Goal: Information Seeking & Learning: Find specific fact

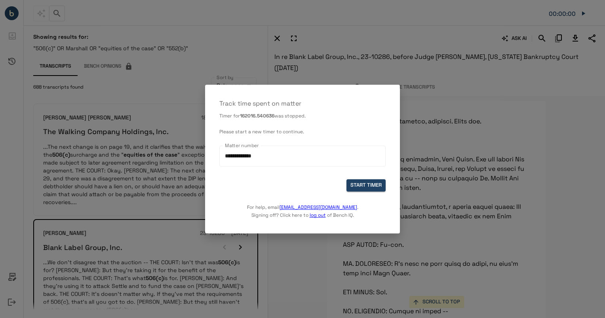
scroll to position [9167, 0]
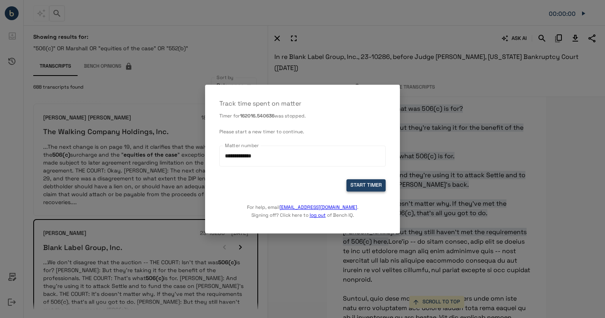
click at [371, 184] on button "START TIMER" at bounding box center [366, 185] width 39 height 12
click at [372, 185] on button "START TIMER" at bounding box center [366, 185] width 39 height 12
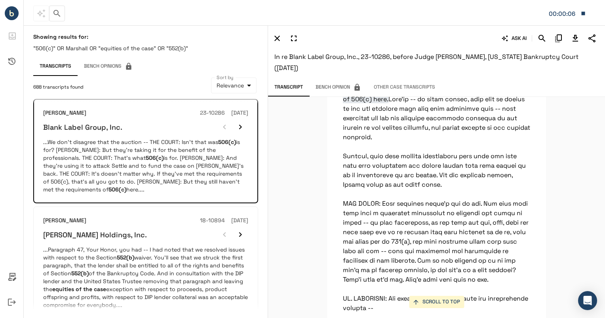
scroll to position [9311, 0]
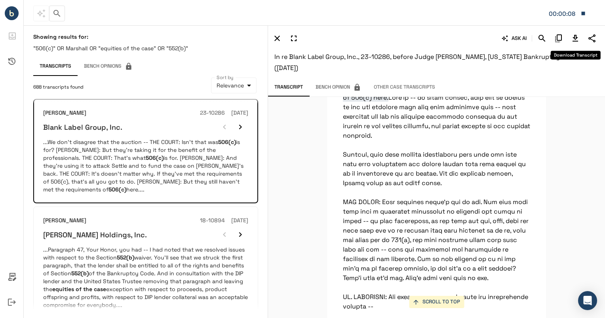
click at [574, 36] on icon "Download Transcript" at bounding box center [576, 39] width 10 height 10
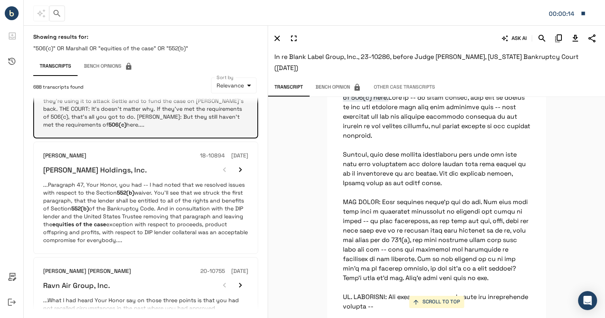
scroll to position [186, 0]
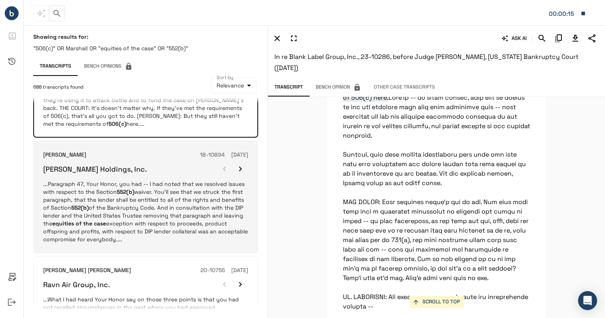
click at [198, 190] on p "...Paragraph 47, Your Honor, you had -- I had noted that we resolved issues wit…" at bounding box center [145, 211] width 205 height 63
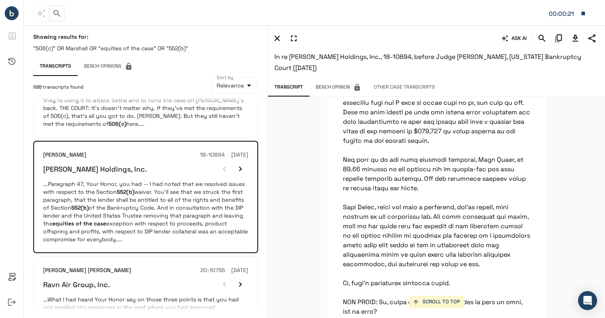
scroll to position [13929, 0]
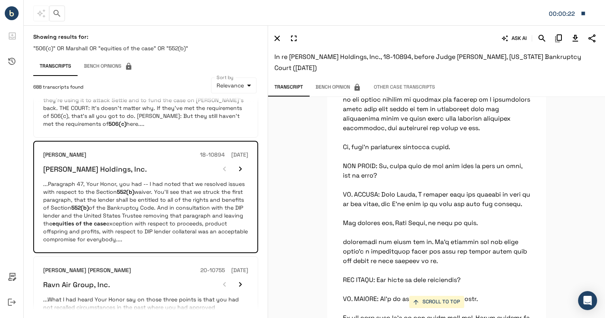
click at [417, 297] on button "SCROLL TO TOP" at bounding box center [436, 302] width 55 height 12
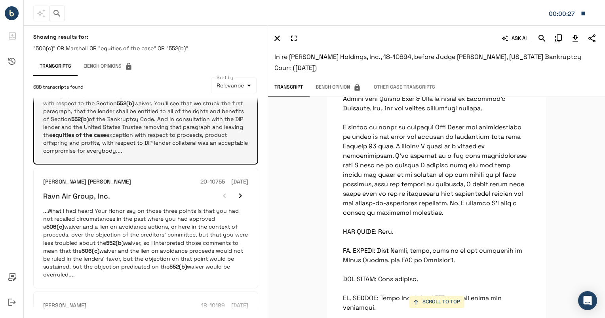
scroll to position [275, 0]
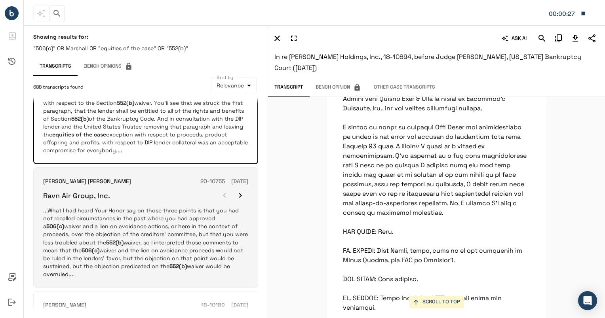
click at [136, 234] on p "...What I had heard Your Honor say on those three points is that you had not re…" at bounding box center [145, 242] width 205 height 71
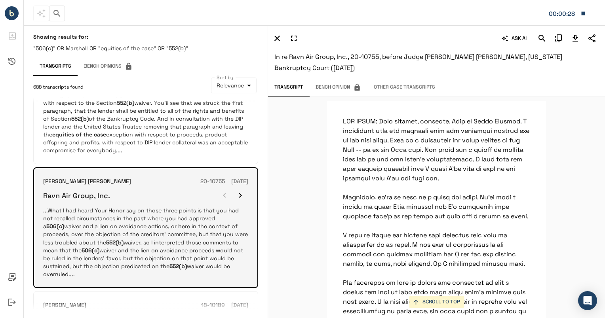
scroll to position [23137, 0]
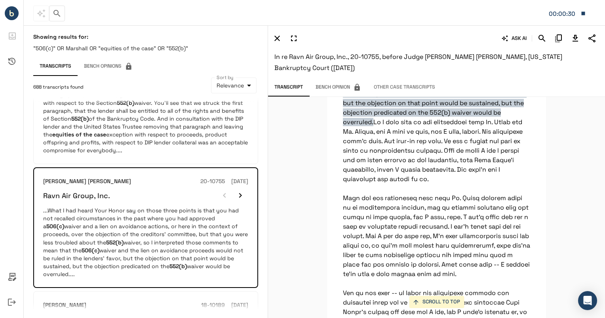
click at [427, 304] on button "SCROLL TO TOP" at bounding box center [436, 302] width 55 height 12
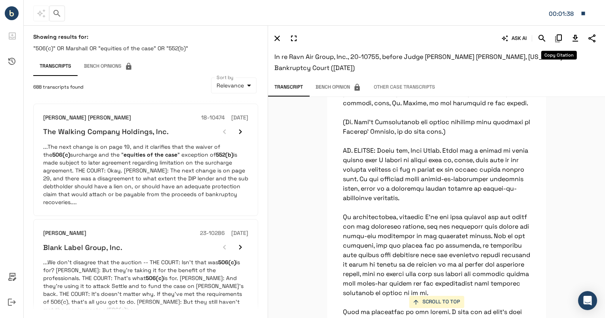
click at [572, 41] on icon "Download Transcript" at bounding box center [576, 39] width 10 height 10
click at [566, 36] on div "ASK AI" at bounding box center [435, 38] width 328 height 13
click at [581, 37] on button "Download Transcript" at bounding box center [575, 38] width 13 height 13
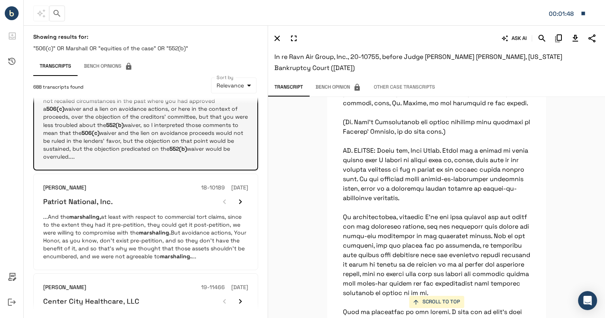
scroll to position [395, 0]
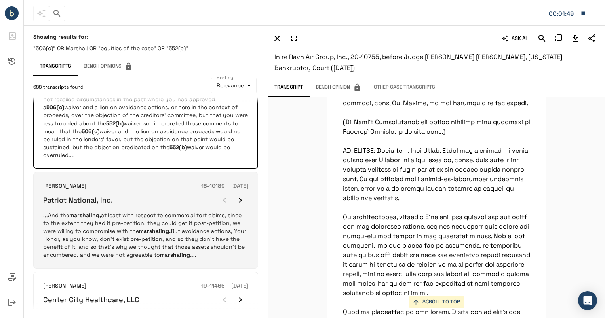
click at [142, 212] on p "...And the marshaling, at least with respect to commercial tort claims, since t…" at bounding box center [145, 236] width 205 height 48
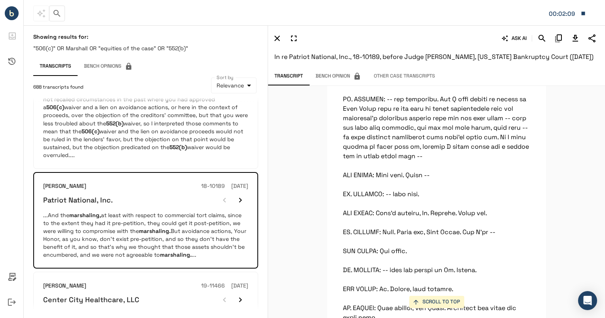
scroll to position [170, 0]
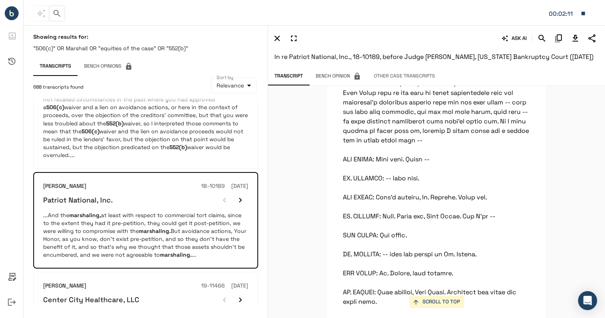
click at [562, 158] on div "SCROLL TO TOP [PERSON_NAME]: The last issue or bucket of issues, Your Honor, be…" at bounding box center [436, 202] width 337 height 233
click at [537, 27] on div "ASK AI In re Patriot National, Inc., 18-10189, before Judge [PERSON_NAME], [US_…" at bounding box center [436, 47] width 337 height 44
click at [541, 41] on icon "Search" at bounding box center [542, 39] width 10 height 10
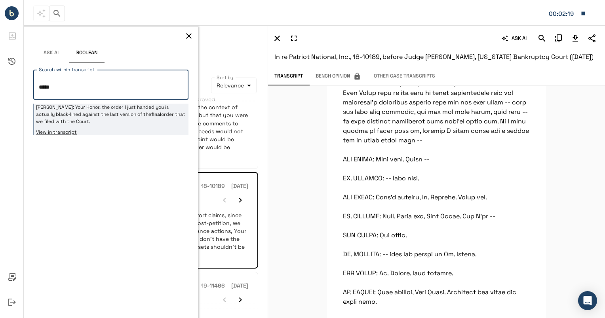
type textarea "*****"
click at [112, 121] on p "[PERSON_NAME]: Your Honor, the order I just handed you is actually black-lined …" at bounding box center [111, 114] width 151 height 21
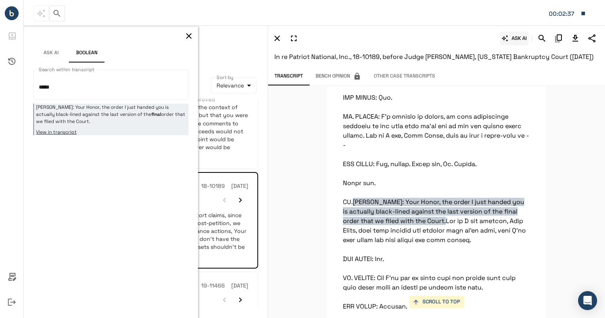
click at [522, 37] on button "ASK AI" at bounding box center [514, 38] width 29 height 13
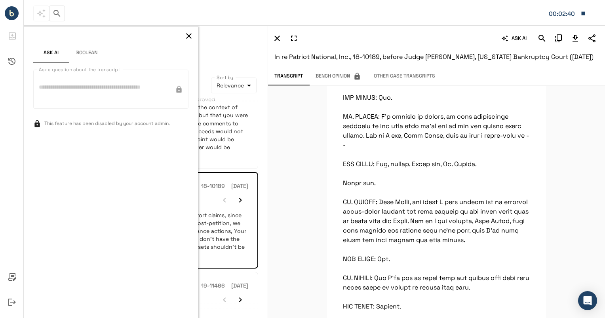
click at [100, 53] on button "Boolean" at bounding box center [87, 53] width 36 height 19
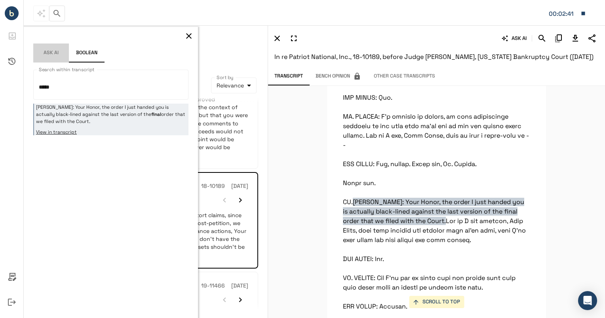
click at [46, 51] on button "Ask AI" at bounding box center [51, 53] width 36 height 19
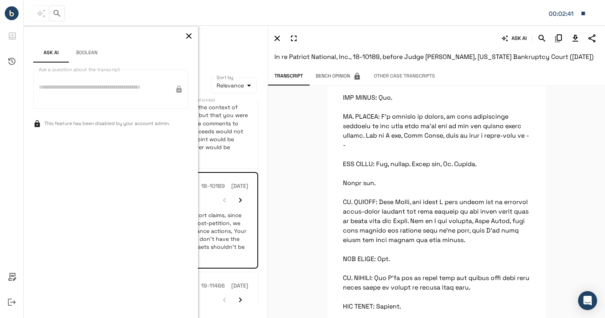
click at [46, 51] on button "Ask AI" at bounding box center [51, 53] width 36 height 19
click at [189, 34] on icon "button" at bounding box center [189, 36] width 10 height 10
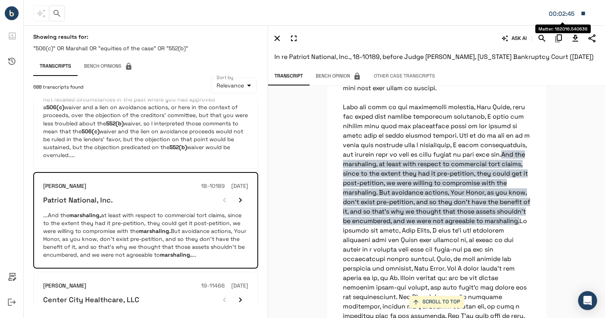
click at [542, 35] on icon "Search" at bounding box center [542, 38] width 7 height 7
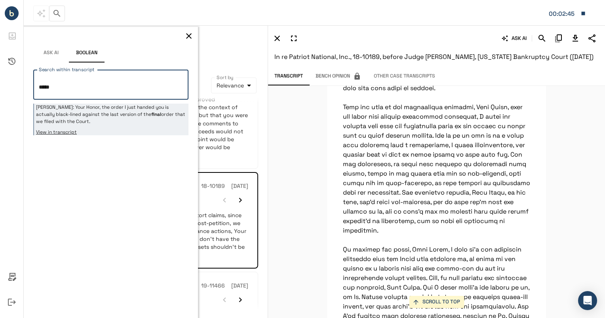
scroll to position [526, 0]
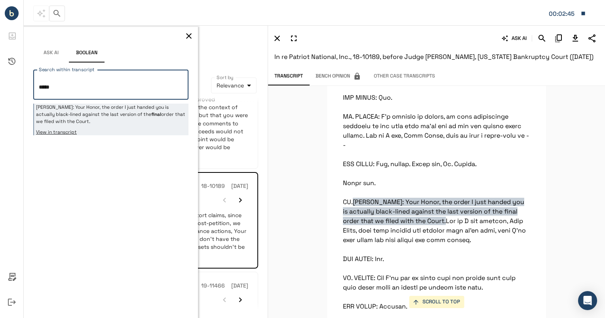
drag, startPoint x: 65, startPoint y: 88, endPoint x: -13, endPoint y: 81, distance: 77.6
click at [0, 81] on html "**********" at bounding box center [302, 159] width 605 height 318
click at [101, 80] on textarea "*****" at bounding box center [111, 84] width 144 height 17
type textarea "*"
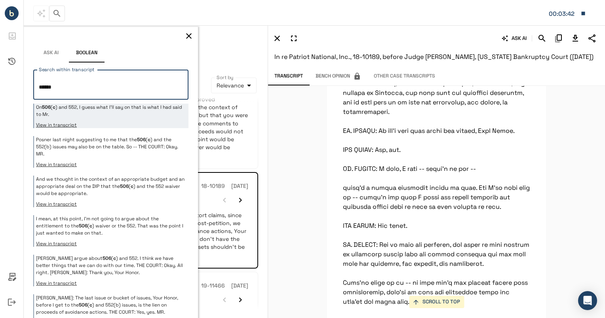
scroll to position [9172, 0]
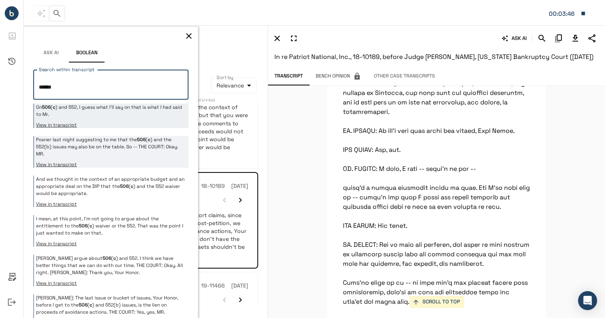
type textarea "******"
click at [116, 146] on p "Posner last night suggesting to me that the 506 ( c ) and the 552(b) issues may…" at bounding box center [111, 146] width 151 height 21
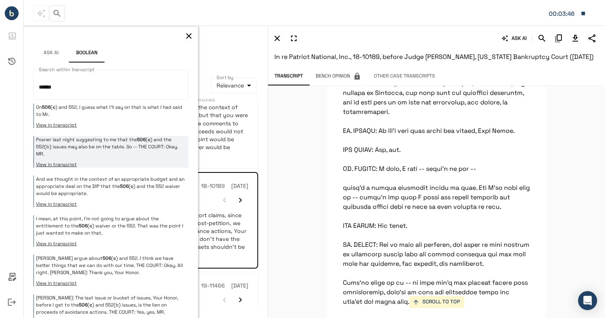
scroll to position [2845, 0]
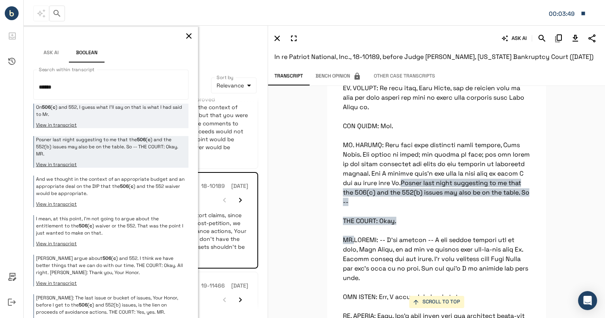
click at [101, 105] on p "On 506 ( c ) and 552, I guess what I'll say on that is what I had said to Mr." at bounding box center [111, 111] width 151 height 14
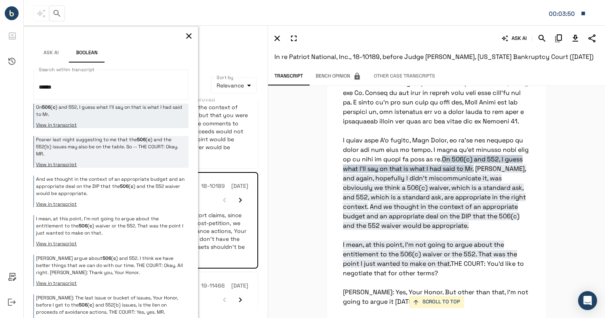
click at [125, 141] on p "Posner last night suggesting to me that the 506 ( c ) and the 552(b) issues may…" at bounding box center [111, 146] width 151 height 21
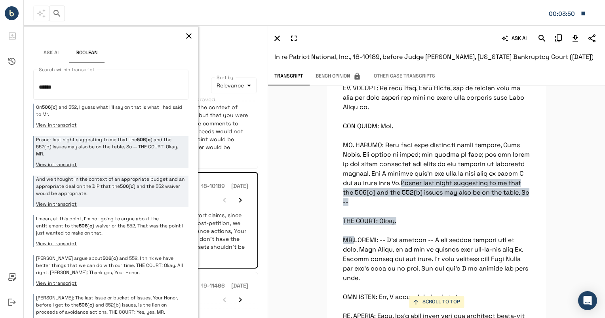
click at [143, 206] on button "View in transcript" at bounding box center [111, 204] width 151 height 6
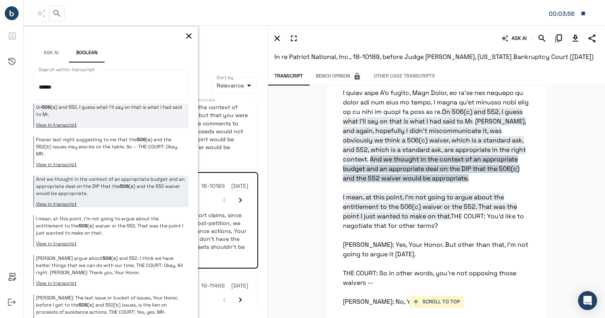
click at [155, 111] on p "On 506 ( c ) and 552, I guess what I'll say on that is what I had said to Mr." at bounding box center [111, 111] width 151 height 14
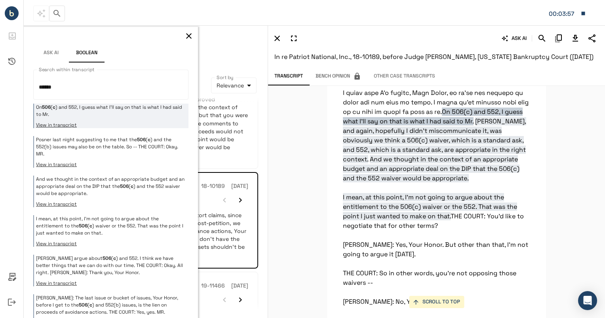
scroll to position [8706, 0]
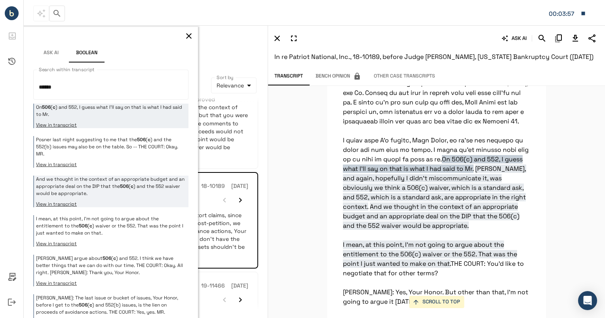
click at [151, 181] on p "And we thought in the context of an appropriate budget and an appropriate deal …" at bounding box center [111, 186] width 151 height 21
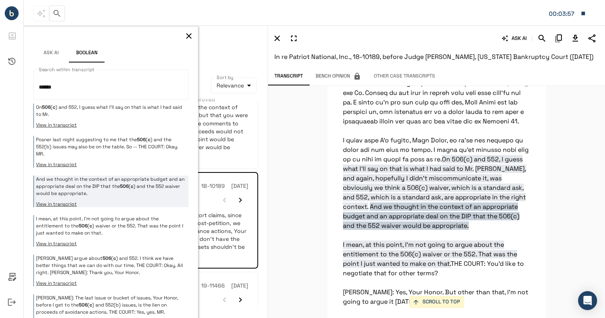
scroll to position [8754, 0]
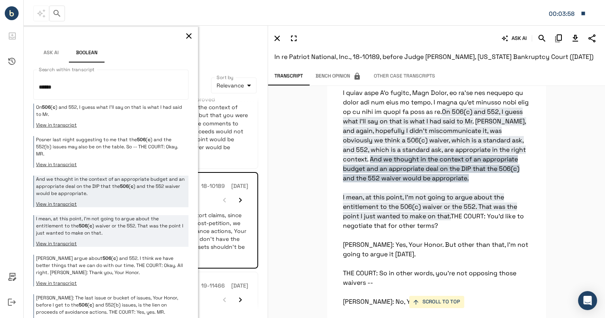
click at [138, 224] on p "I mean, at this point, I'm not going to argue about the entitlement to the 506 …" at bounding box center [111, 225] width 151 height 21
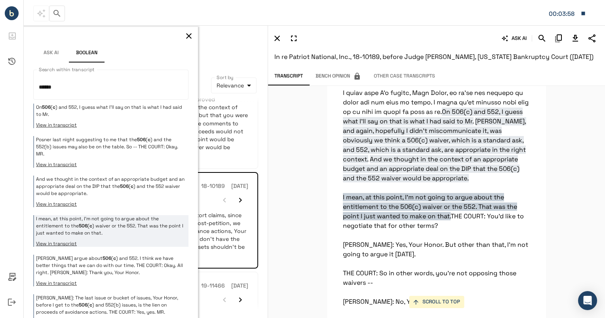
scroll to position [8796, 0]
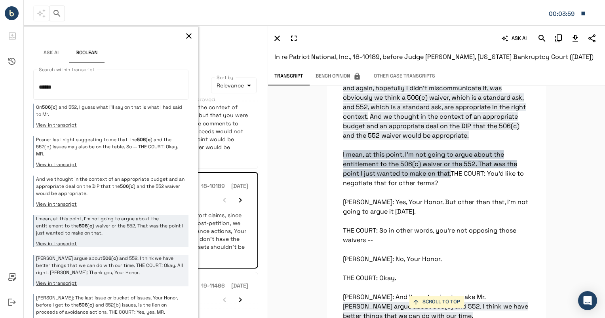
click at [132, 262] on p "[PERSON_NAME] argue about 506 ( c ) and 552. I think we have better things that…" at bounding box center [111, 265] width 151 height 21
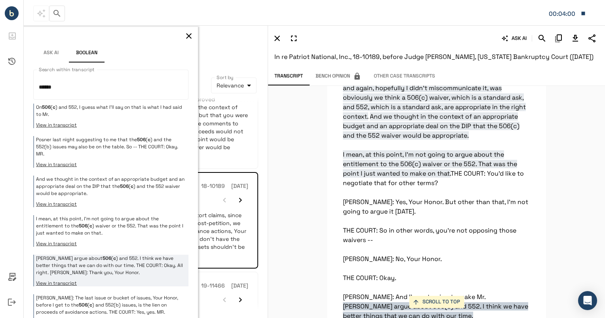
scroll to position [8967, 0]
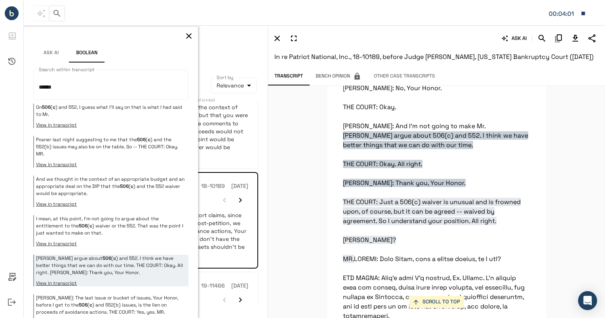
click at [126, 287] on div "On 506 ( c ) and 552, I guess what I'll say on that is what I had said to Mr. V…" at bounding box center [110, 278] width 155 height 349
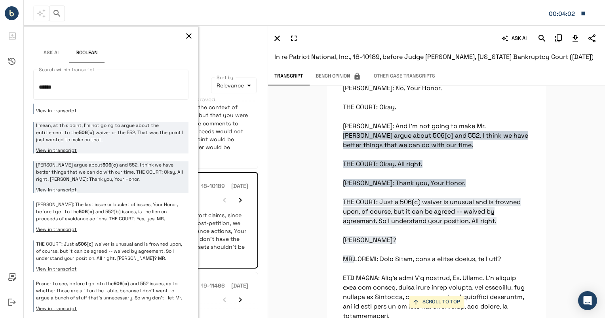
scroll to position [94, 0]
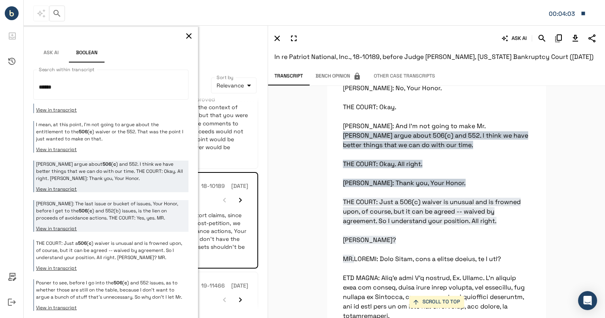
click at [135, 202] on p "[PERSON_NAME]: The last issue or bucket of issues, Your Honor, before I get to …" at bounding box center [111, 210] width 151 height 21
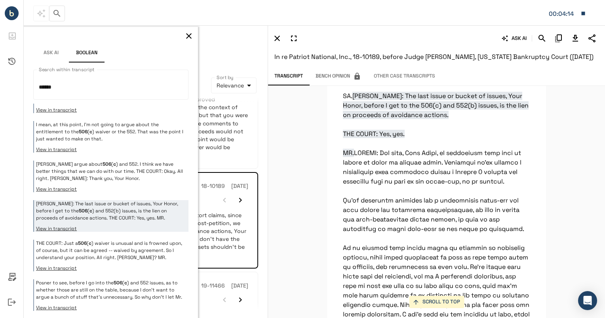
scroll to position [3884, 0]
click at [572, 40] on icon "Download Transcript" at bounding box center [576, 39] width 10 height 10
click at [187, 40] on icon "button" at bounding box center [189, 36] width 10 height 10
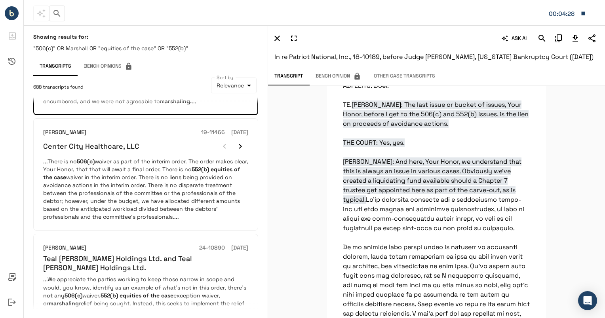
scroll to position [549, 0]
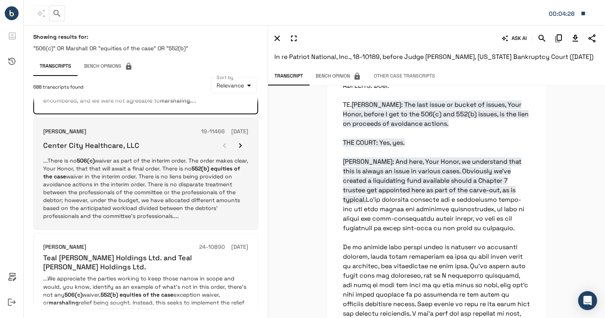
click at [152, 164] on p "...There is no 506(c) waiver as part of the interim order. The order makes clea…" at bounding box center [145, 188] width 205 height 63
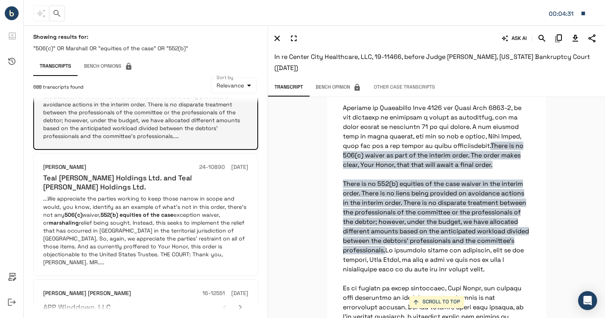
scroll to position [630, 0]
click at [152, 173] on h6 "Teal [PERSON_NAME] Holdings Ltd. and Teal [PERSON_NAME] Holdings Ltd." at bounding box center [145, 182] width 205 height 19
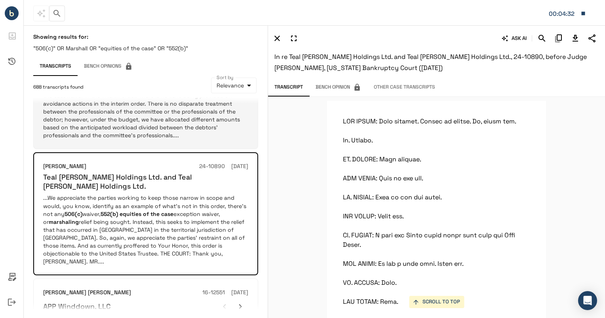
scroll to position [9230, 0]
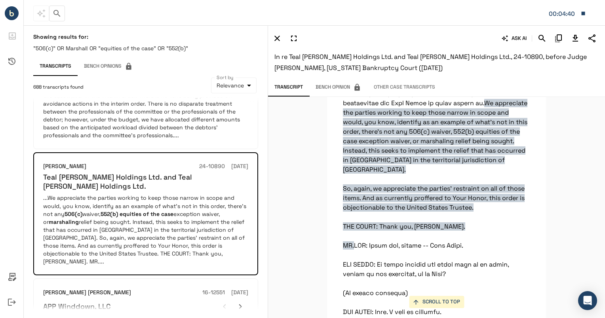
click at [550, 35] on div "ASK AI" at bounding box center [435, 38] width 328 height 13
click at [545, 36] on icon "Search" at bounding box center [542, 39] width 10 height 10
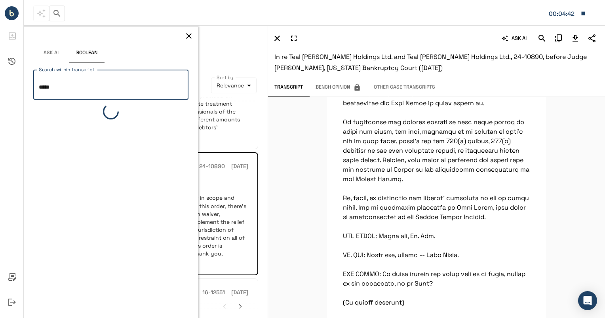
scroll to position [4386, 0]
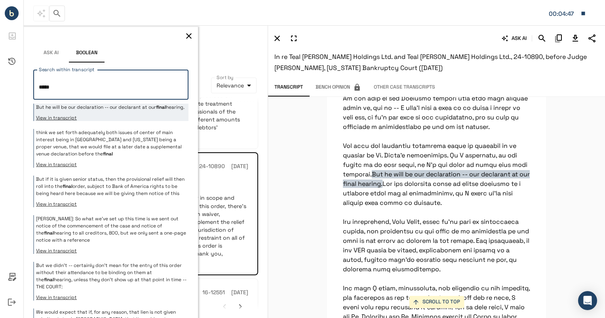
type textarea "*****"
click at [184, 35] on icon "button" at bounding box center [189, 36] width 10 height 10
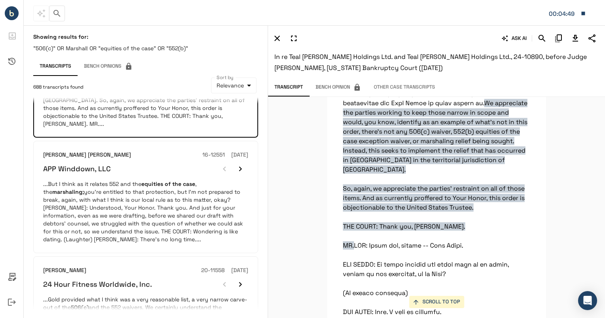
scroll to position [768, 0]
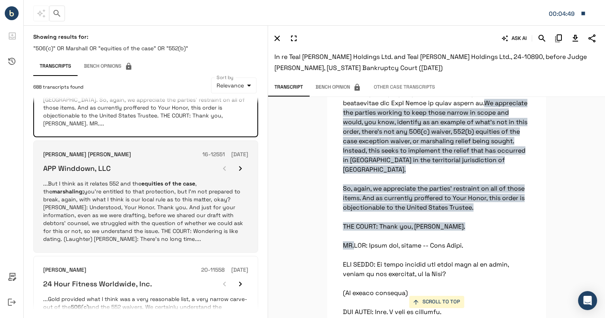
click at [156, 180] on p "...But I think as it relates 552 and the equities of the case , the marshaling;…" at bounding box center [145, 211] width 205 height 63
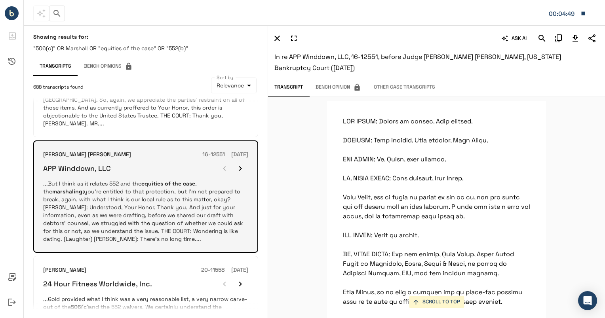
scroll to position [21930, 0]
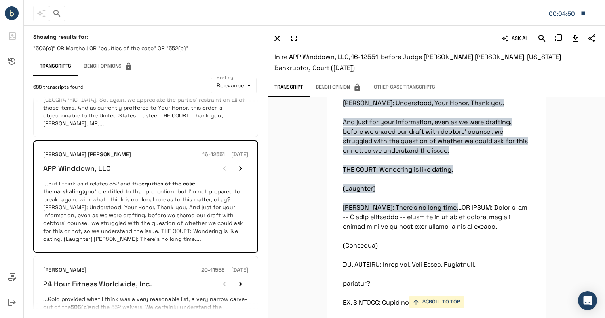
click at [546, 37] on icon "Search" at bounding box center [542, 39] width 10 height 10
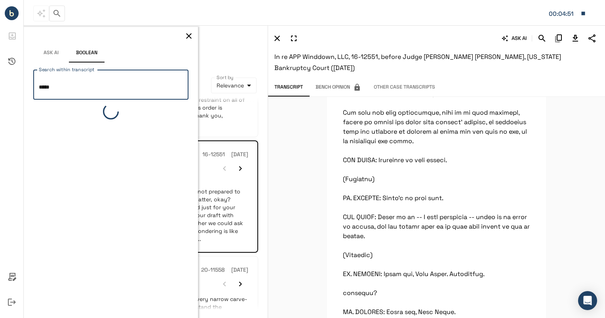
scroll to position [15276, 0]
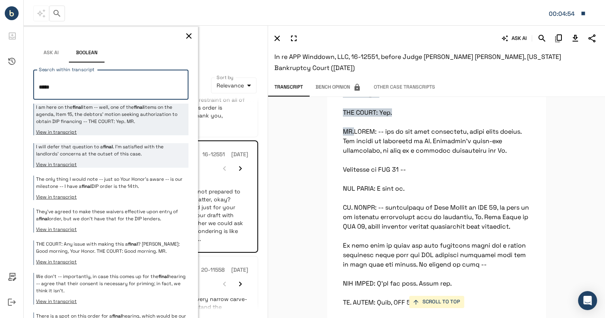
type textarea "*****"
click at [111, 164] on button "View in transcript" at bounding box center [111, 165] width 151 height 6
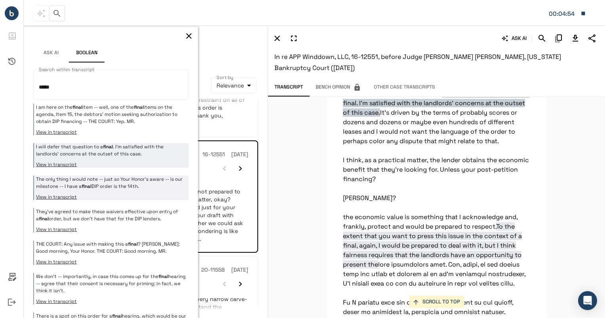
click at [107, 181] on p "The only thing I would note -- just so Your Honor's aware -- is our milestone -…" at bounding box center [111, 183] width 151 height 14
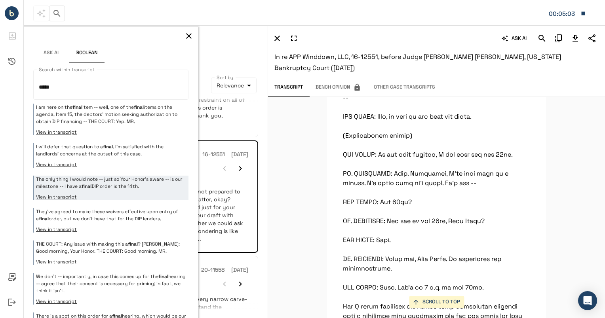
scroll to position [25120, 0]
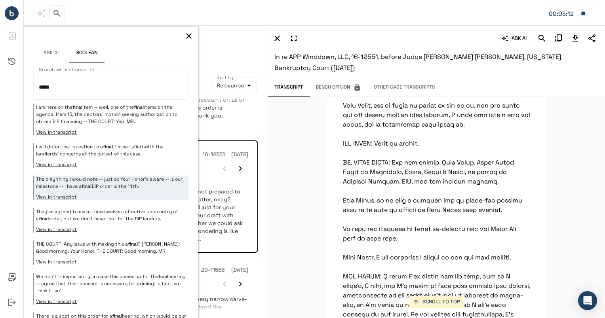
scroll to position [202, 0]
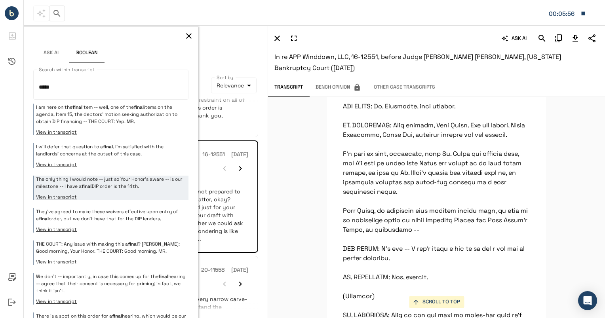
scroll to position [541, 0]
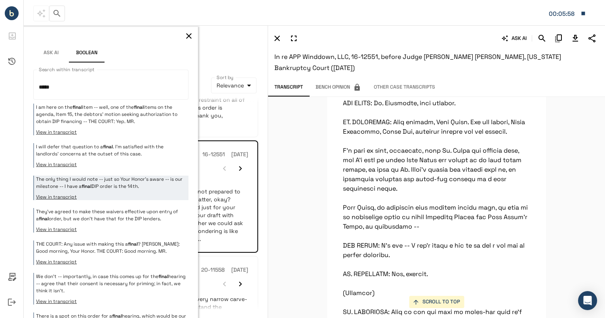
click at [184, 32] on icon "button" at bounding box center [189, 36] width 10 height 10
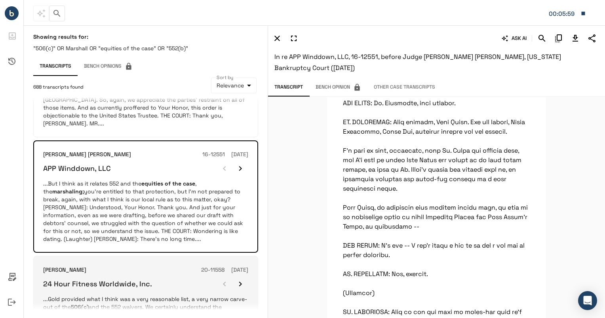
click at [116, 295] on p "...Gold provided what I think was a very reasonable list, a very narrow carve-o…" at bounding box center [145, 319] width 205 height 48
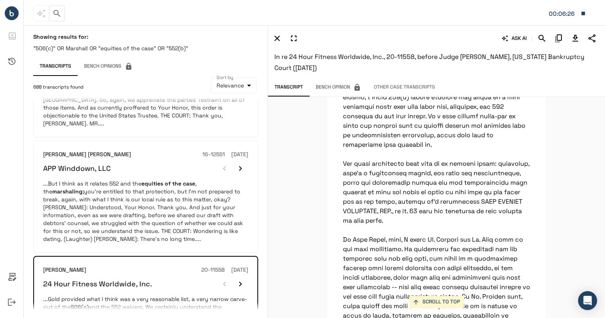
scroll to position [10841, 0]
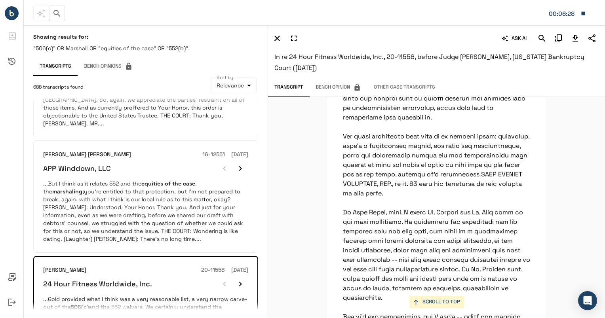
click at [542, 36] on icon "Search" at bounding box center [542, 39] width 10 height 10
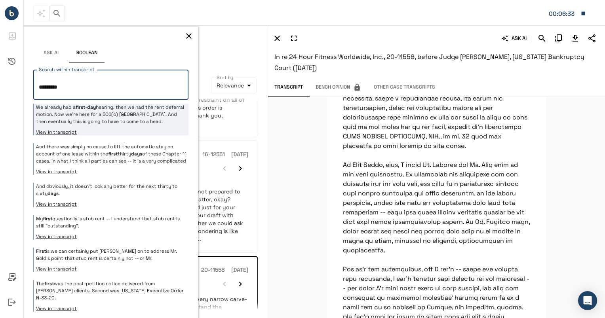
click at [120, 111] on p "We already had a first - day hearing, then we had the rent deferral motion. Now…" at bounding box center [111, 114] width 151 height 21
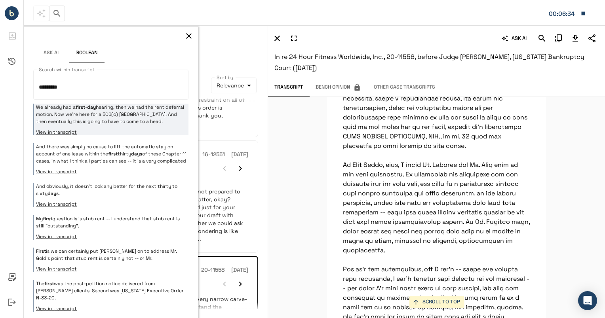
scroll to position [14353, 0]
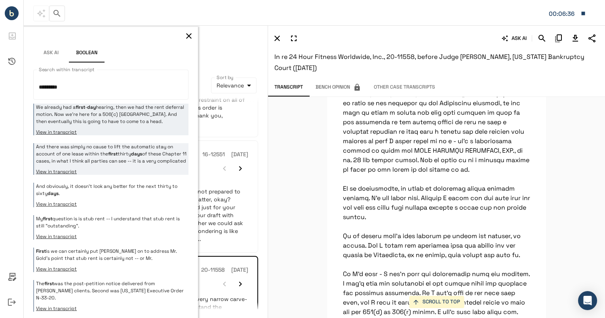
click at [110, 163] on p "And there was simply no cause to lift the automatic stay on account of one leas…" at bounding box center [111, 153] width 151 height 21
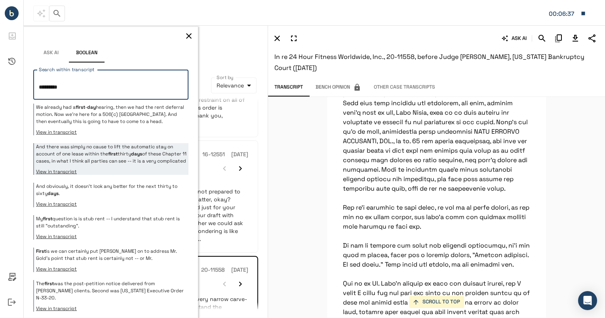
drag, startPoint x: 82, startPoint y: 90, endPoint x: -2, endPoint y: 74, distance: 85.7
click at [0, 74] on html "**********" at bounding box center [302, 159] width 605 height 318
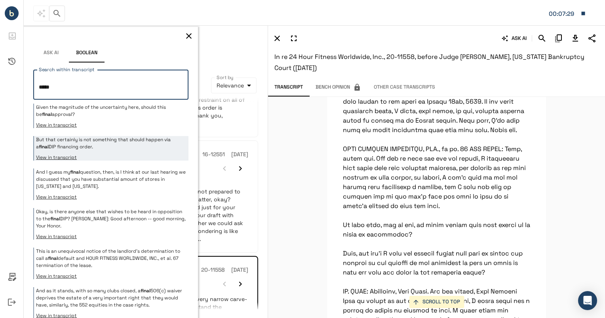
scroll to position [11368, 0]
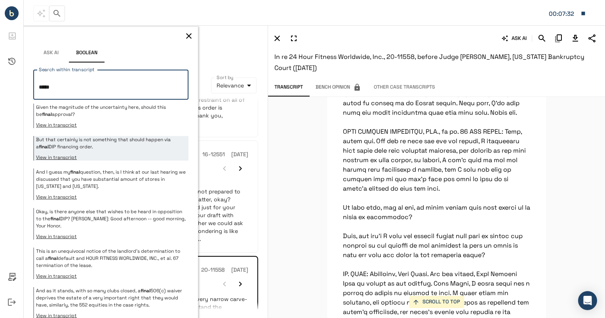
drag, startPoint x: 84, startPoint y: 86, endPoint x: -20, endPoint y: 77, distance: 104.6
click at [0, 77] on html "**********" at bounding box center [302, 159] width 605 height 318
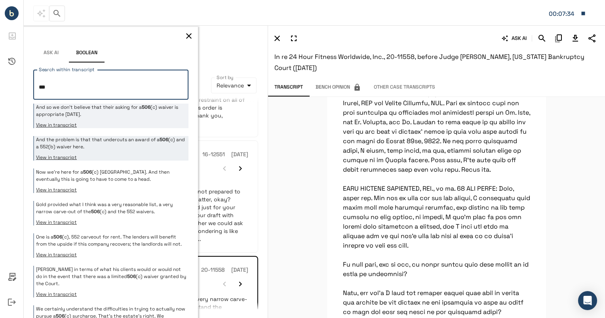
type textarea "***"
click at [132, 120] on div "And so we don't believe that their asking for a 506 (c) waiver is appropriate […" at bounding box center [110, 116] width 155 height 25
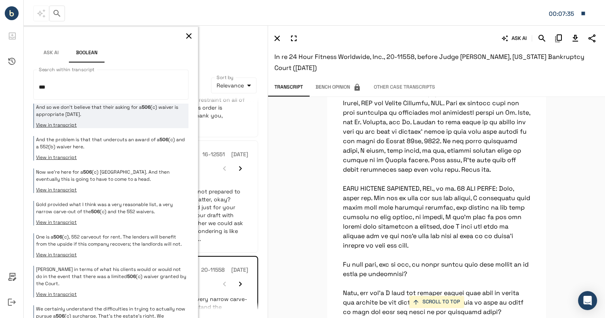
scroll to position [9966, 0]
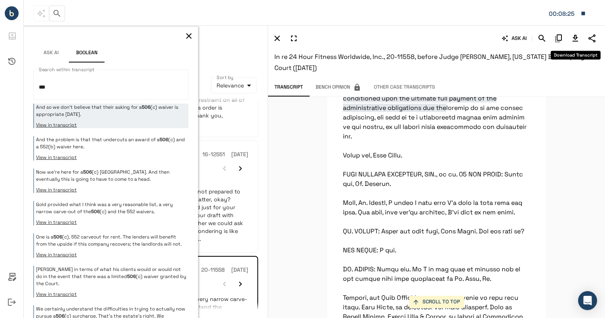
click at [575, 43] on icon "Download Transcript" at bounding box center [576, 39] width 10 height 10
click at [187, 36] on icon "button" at bounding box center [189, 36] width 10 height 10
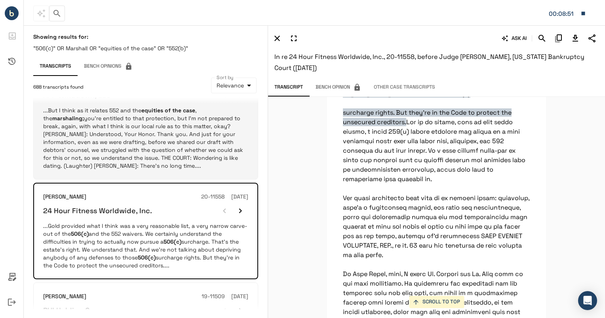
scroll to position [911, 0]
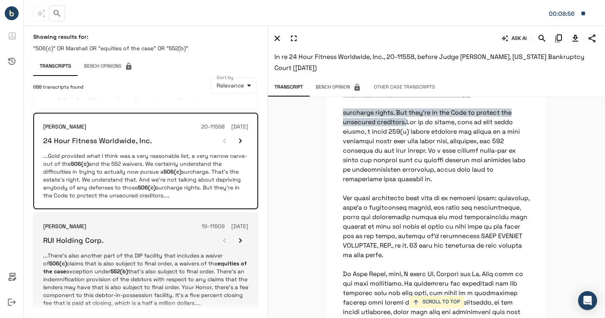
click at [168, 252] on p "...There's also another part of the DIP facility that includes a waiver of 506(…" at bounding box center [145, 279] width 205 height 55
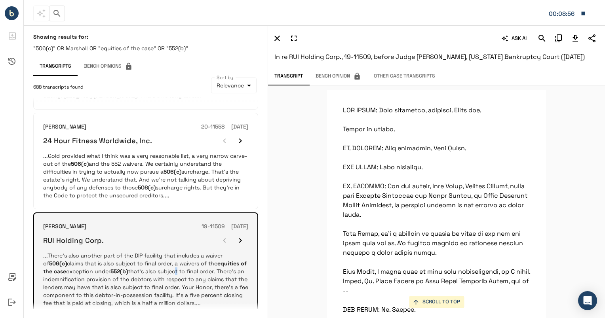
scroll to position [11501, 0]
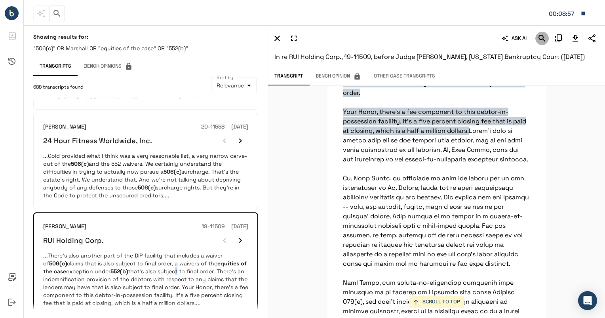
click at [543, 39] on icon "Search" at bounding box center [542, 39] width 10 height 10
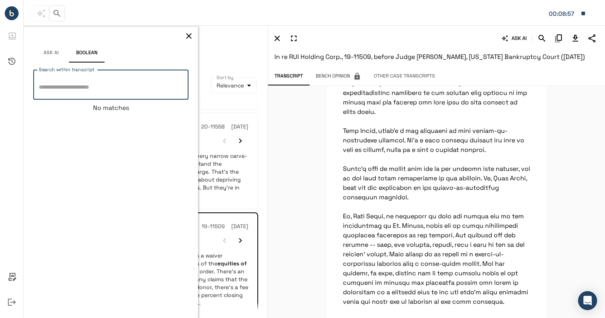
type textarea "*"
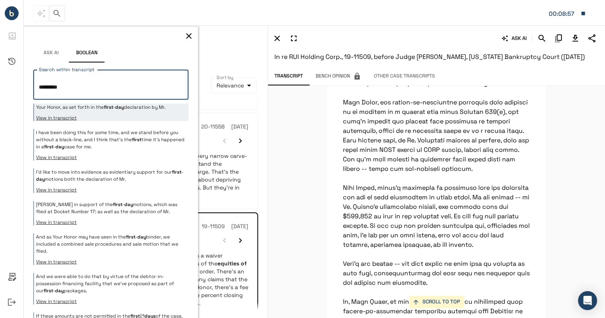
scroll to position [1277, 0]
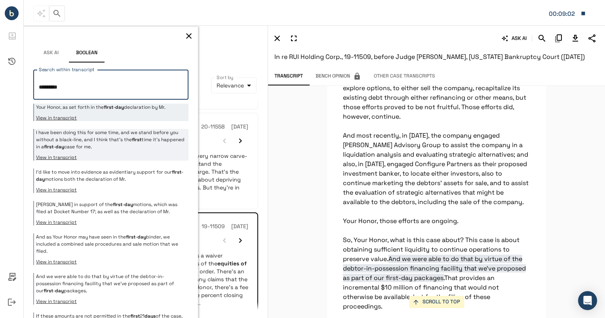
type textarea "*********"
click at [128, 146] on p "I have been doing this for some time, and we stand before you without a black-l…" at bounding box center [111, 139] width 151 height 21
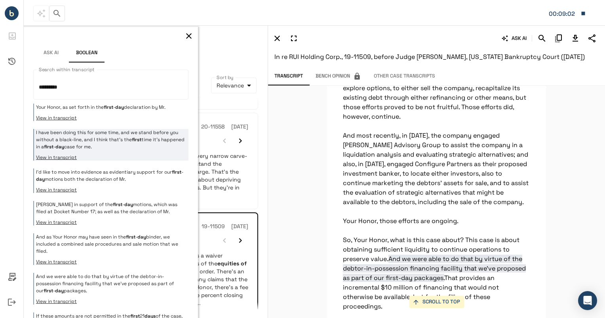
scroll to position [2793, 0]
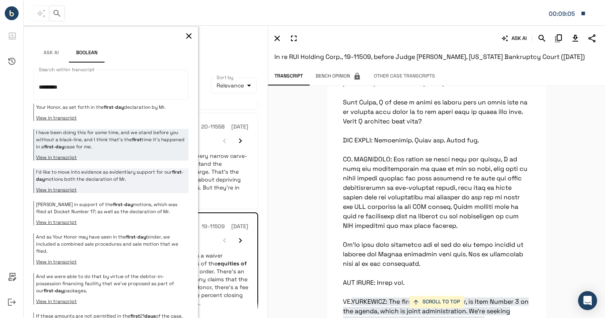
click at [126, 174] on p "I'd like to move into evidence as evidentiary support for our first - day motio…" at bounding box center [111, 176] width 151 height 14
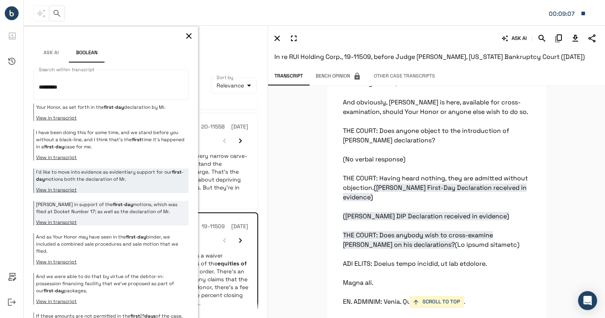
click at [116, 213] on p "[PERSON_NAME] in support of the first - day motions, which was filed at Docket …" at bounding box center [111, 208] width 151 height 14
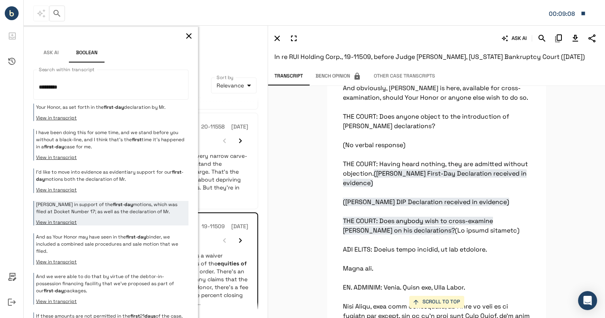
click at [184, 33] on icon "button" at bounding box center [189, 36] width 10 height 10
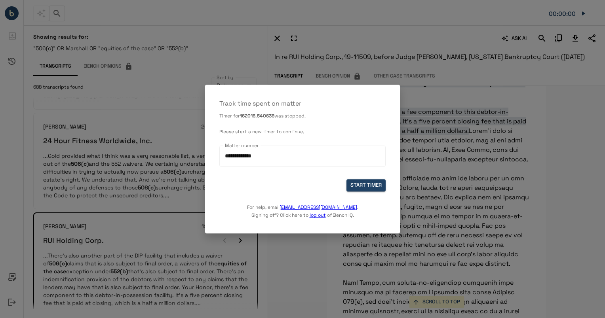
scroll to position [11501, 0]
